Goal: Task Accomplishment & Management: Use online tool/utility

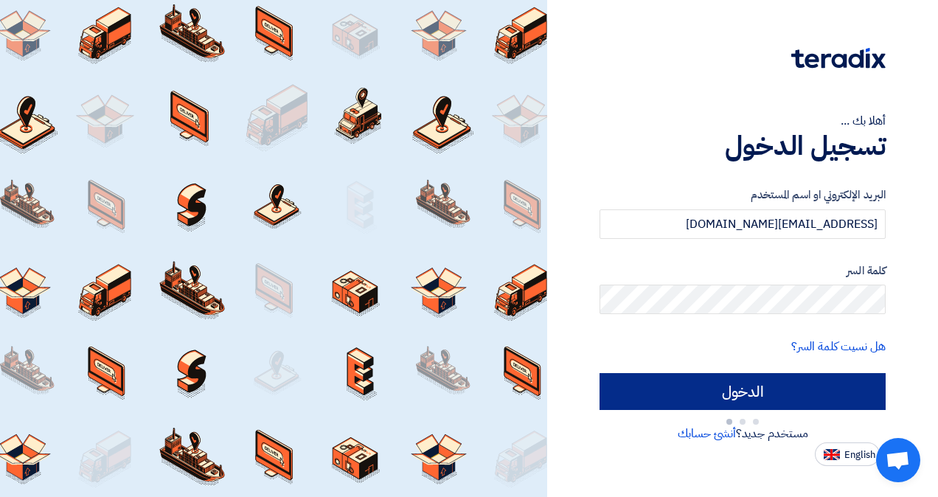
type input "Sign in"
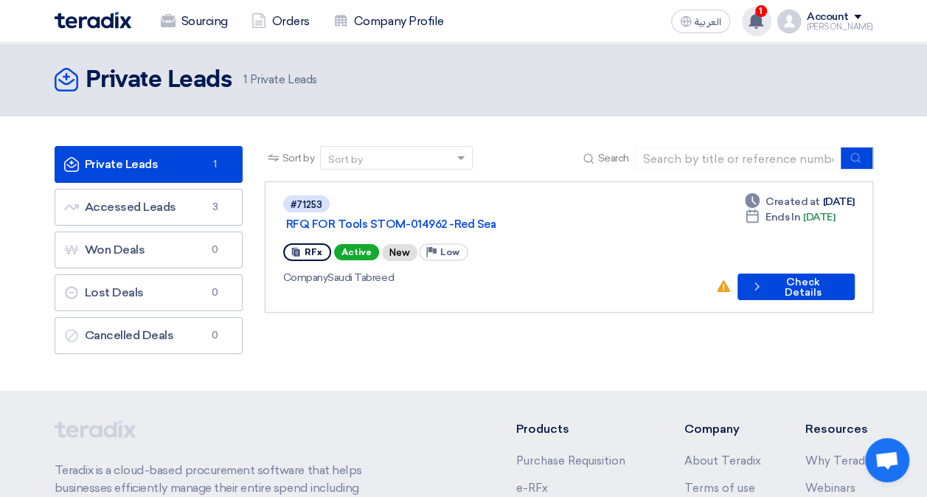
click at [767, 12] on span "1" at bounding box center [761, 11] width 12 height 12
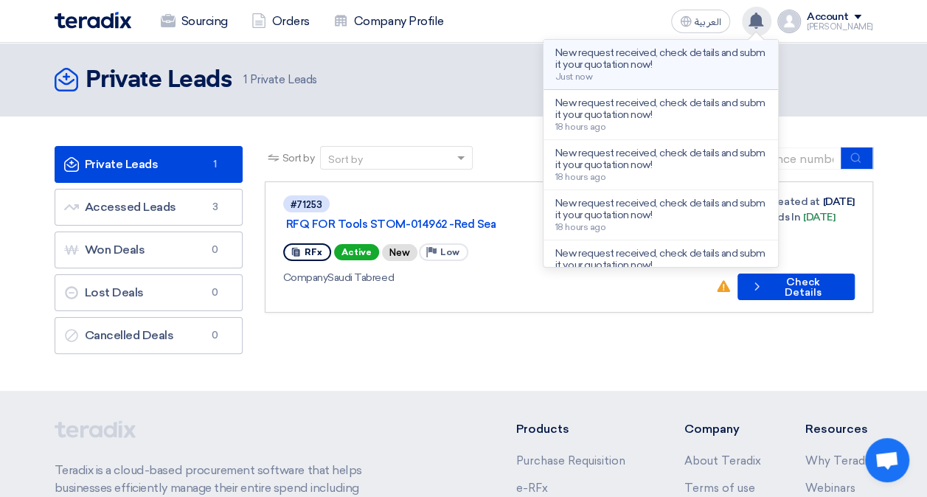
click at [706, 56] on p "New request received, check details and submit your quotation now!" at bounding box center [660, 59] width 211 height 24
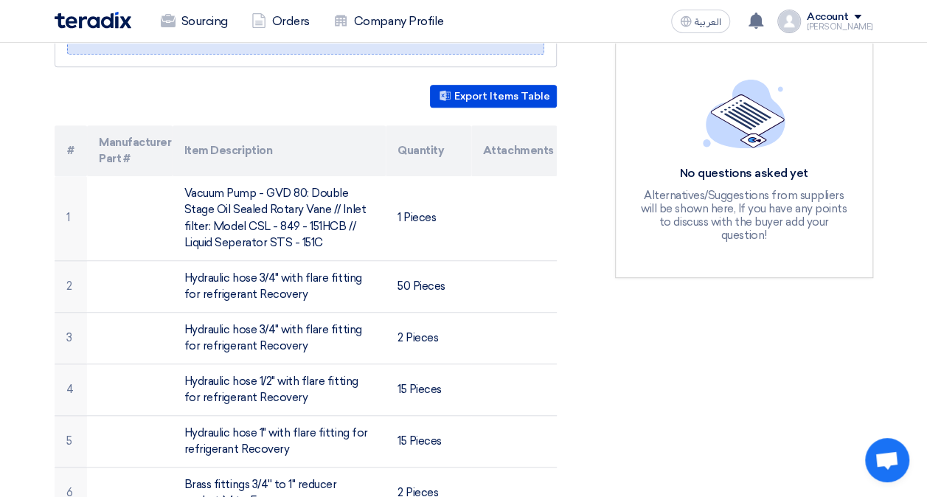
scroll to position [358, 0]
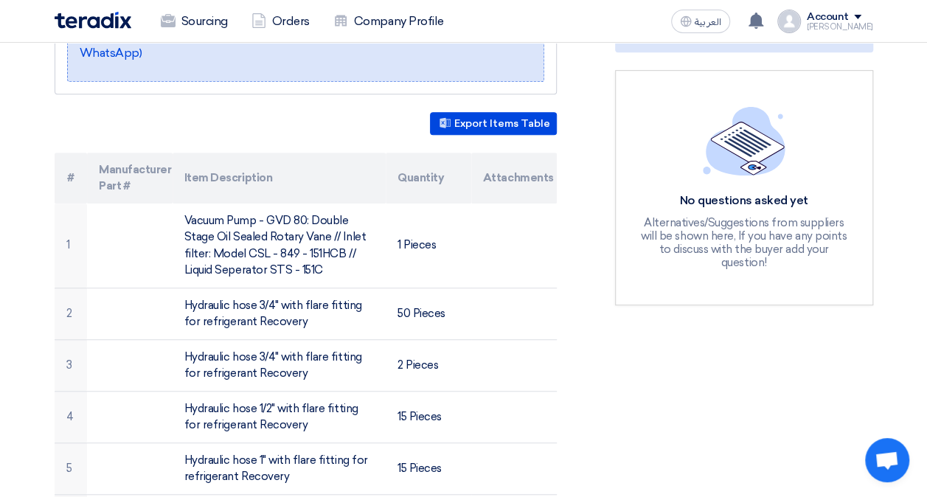
click at [109, 16] on img at bounding box center [93, 20] width 77 height 17
